Goal: Information Seeking & Learning: Learn about a topic

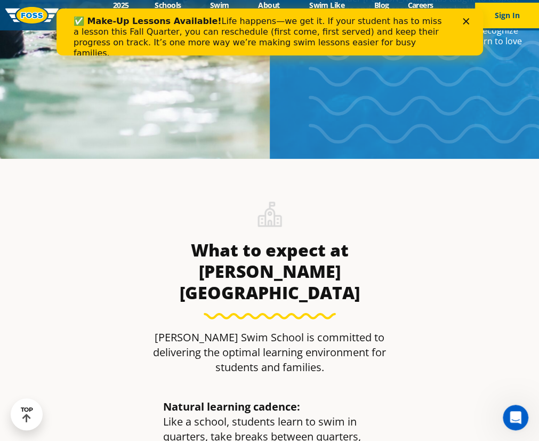
click at [463, 21] on icon "Close" at bounding box center [465, 21] width 6 height 6
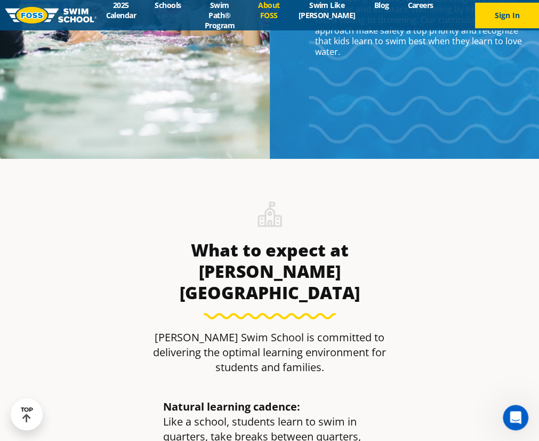
click at [286, 17] on link "About FOSS" at bounding box center [269, 10] width 40 height 20
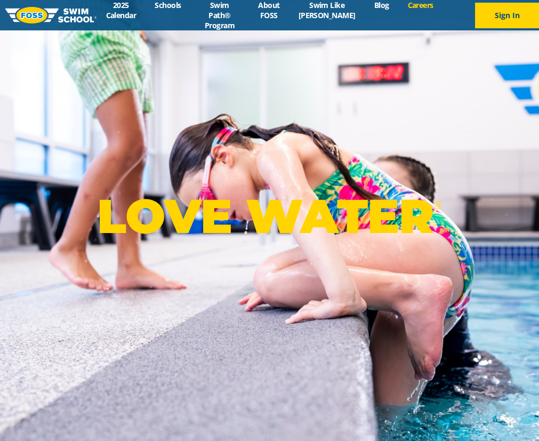
click at [421, 10] on link "Careers" at bounding box center [420, 5] width 44 height 10
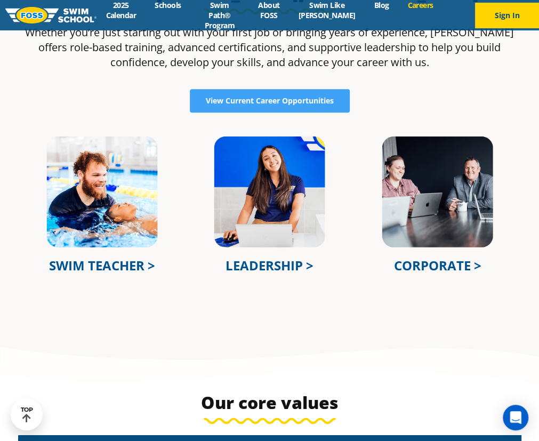
scroll to position [387, 0]
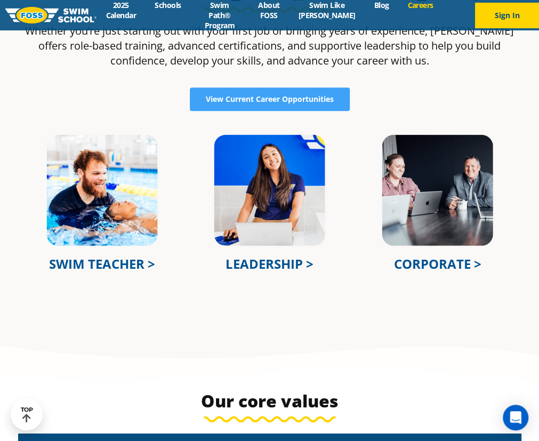
click at [139, 223] on img at bounding box center [102, 190] width 114 height 114
